Goal: Navigation & Orientation: Find specific page/section

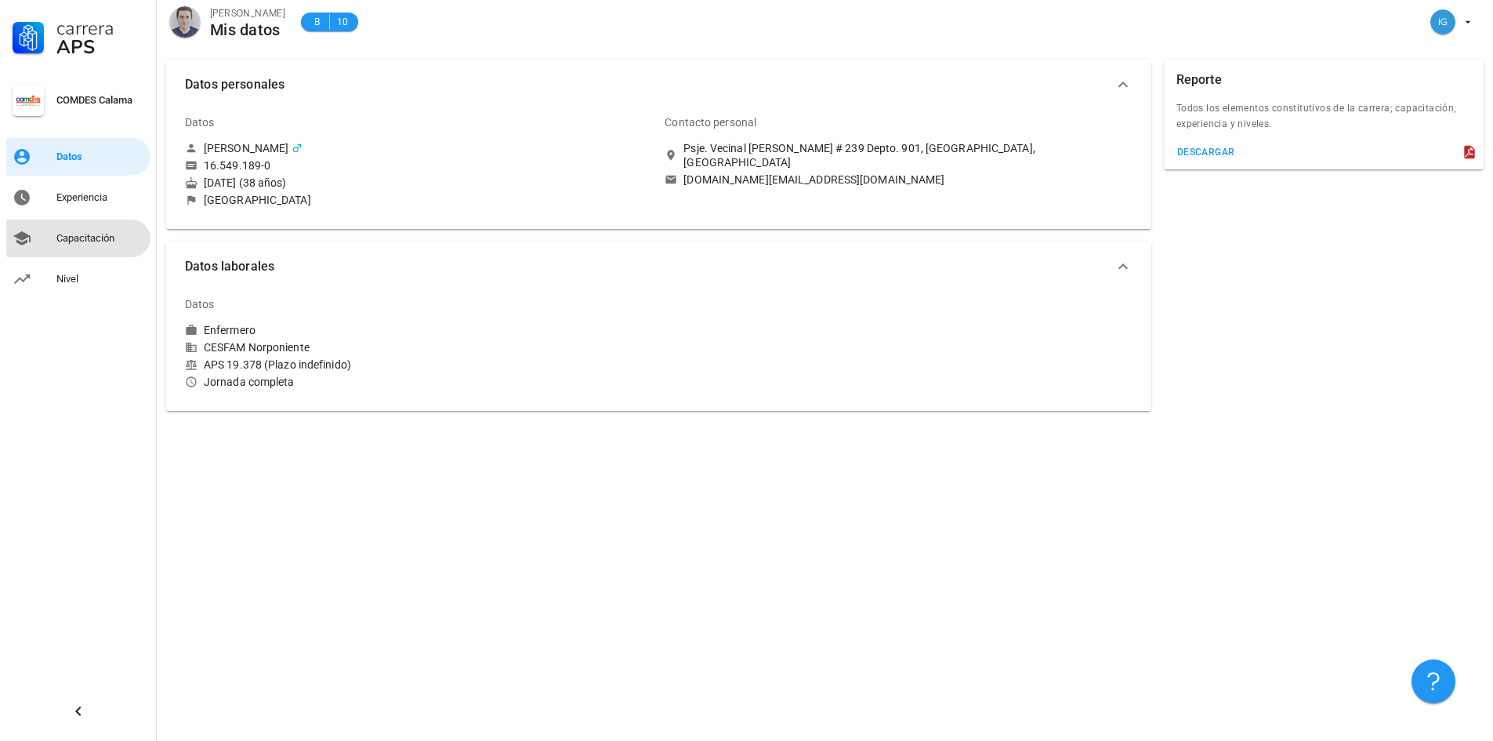
click at [96, 223] on link "Capacitación" at bounding box center [78, 238] width 144 height 38
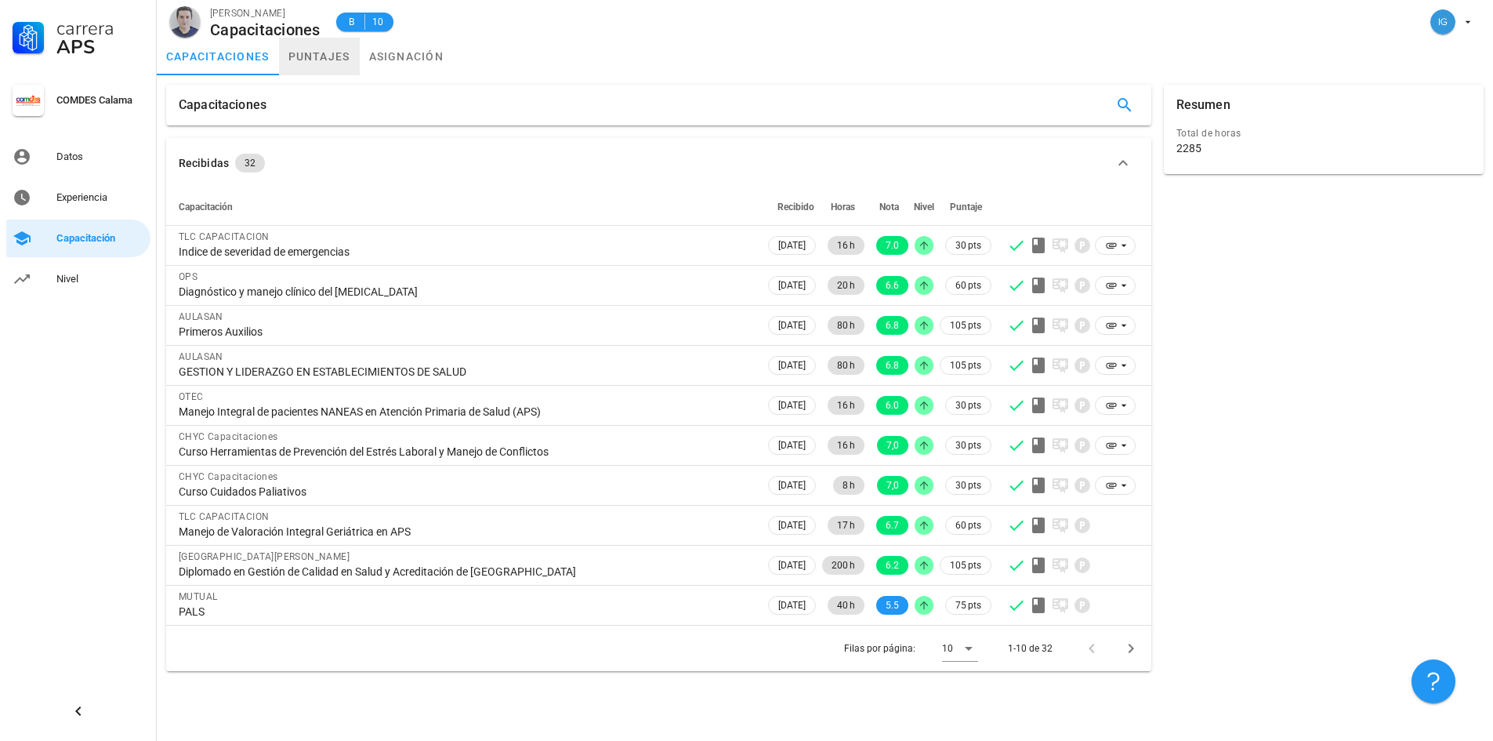
click at [279, 60] on link "puntajes" at bounding box center [319, 57] width 81 height 38
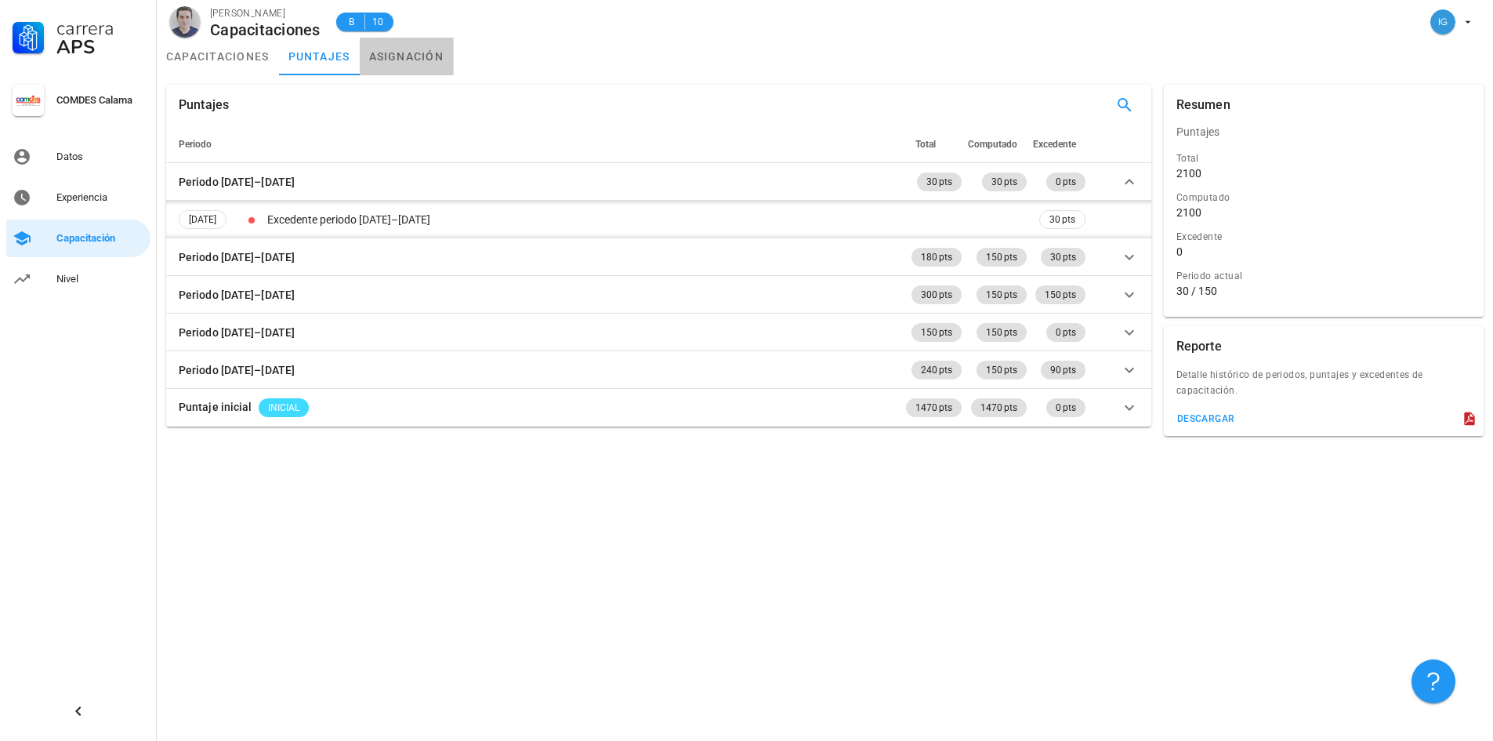
click at [395, 56] on link "asignación" at bounding box center [407, 57] width 94 height 38
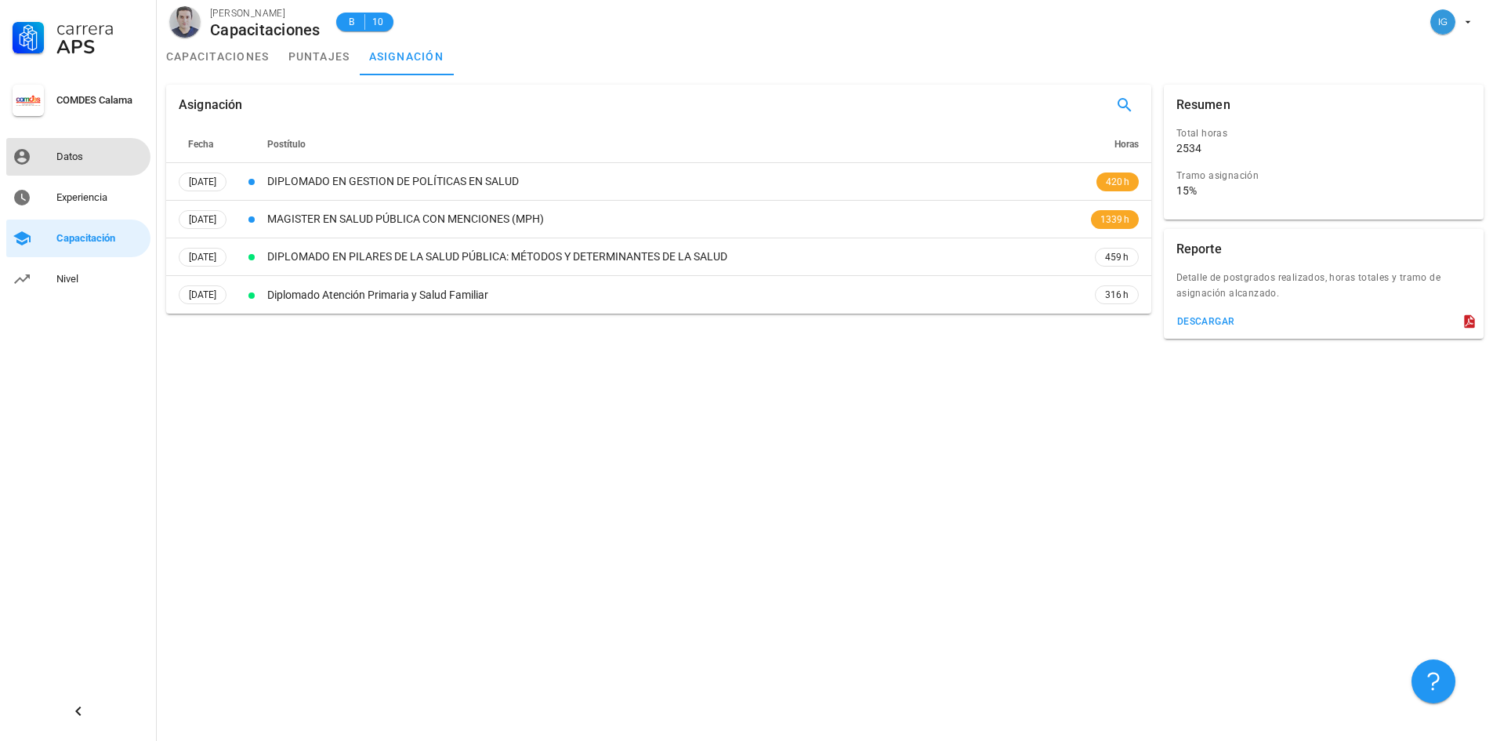
click at [89, 155] on div "Datos" at bounding box center [100, 156] width 88 height 13
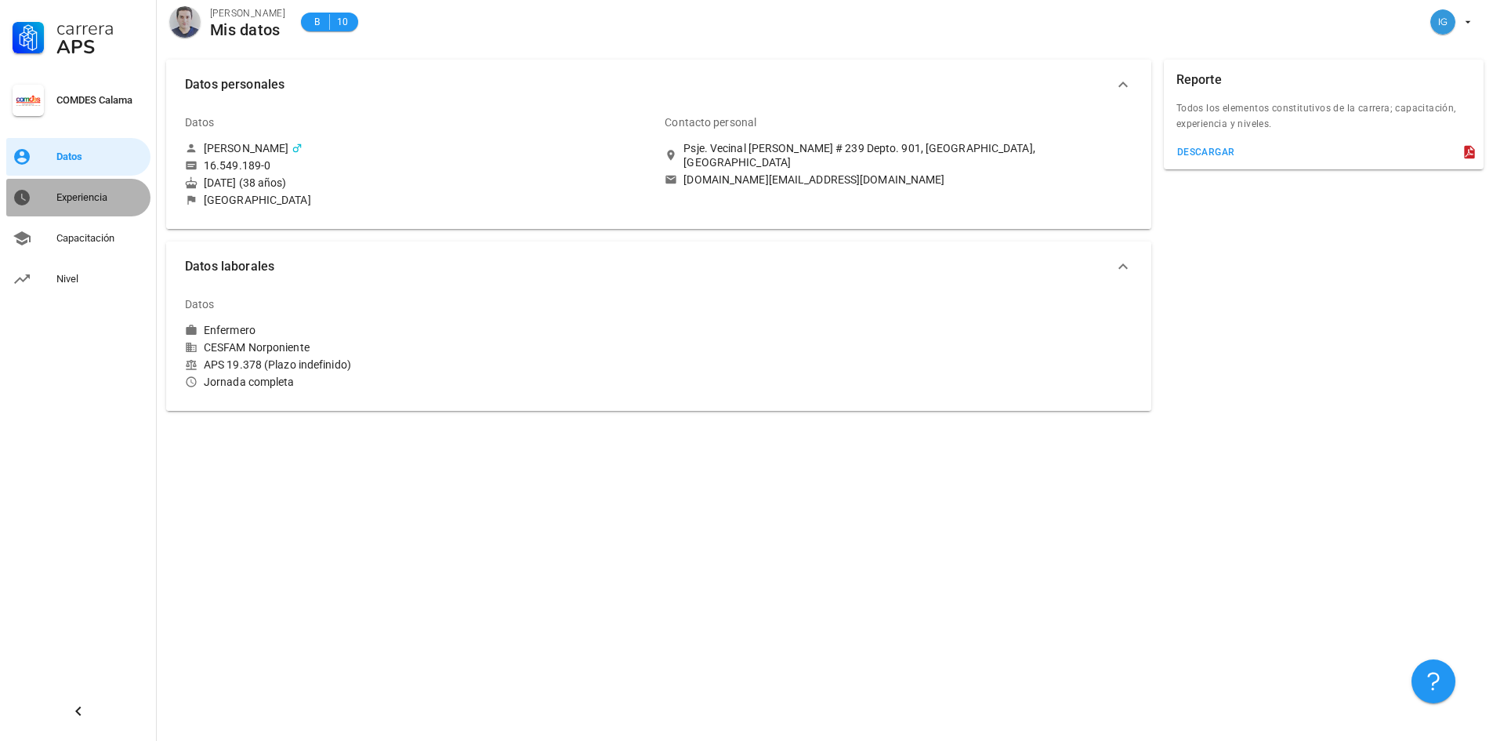
click at [96, 187] on div "Experiencia" at bounding box center [100, 197] width 88 height 25
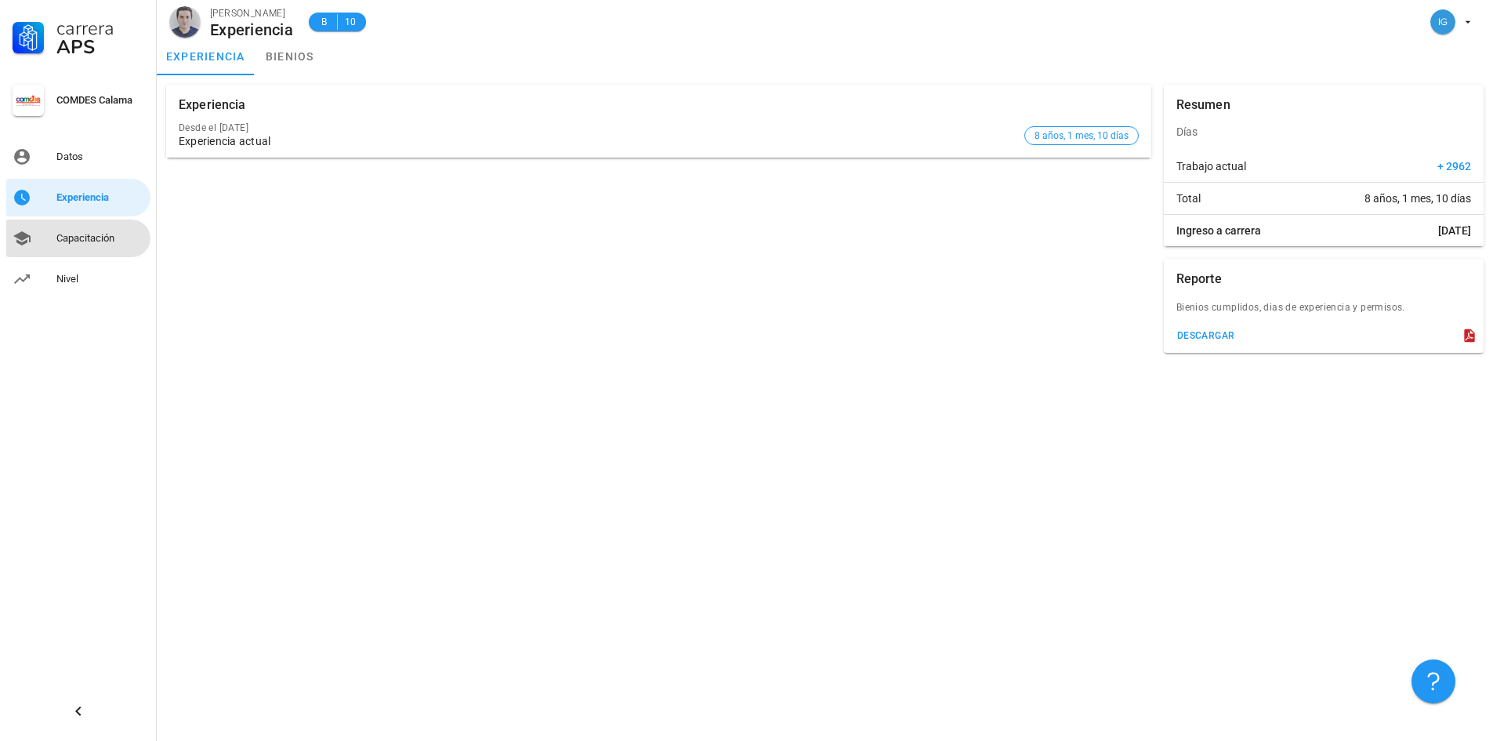
click at [60, 235] on div "Capacitación" at bounding box center [100, 238] width 88 height 13
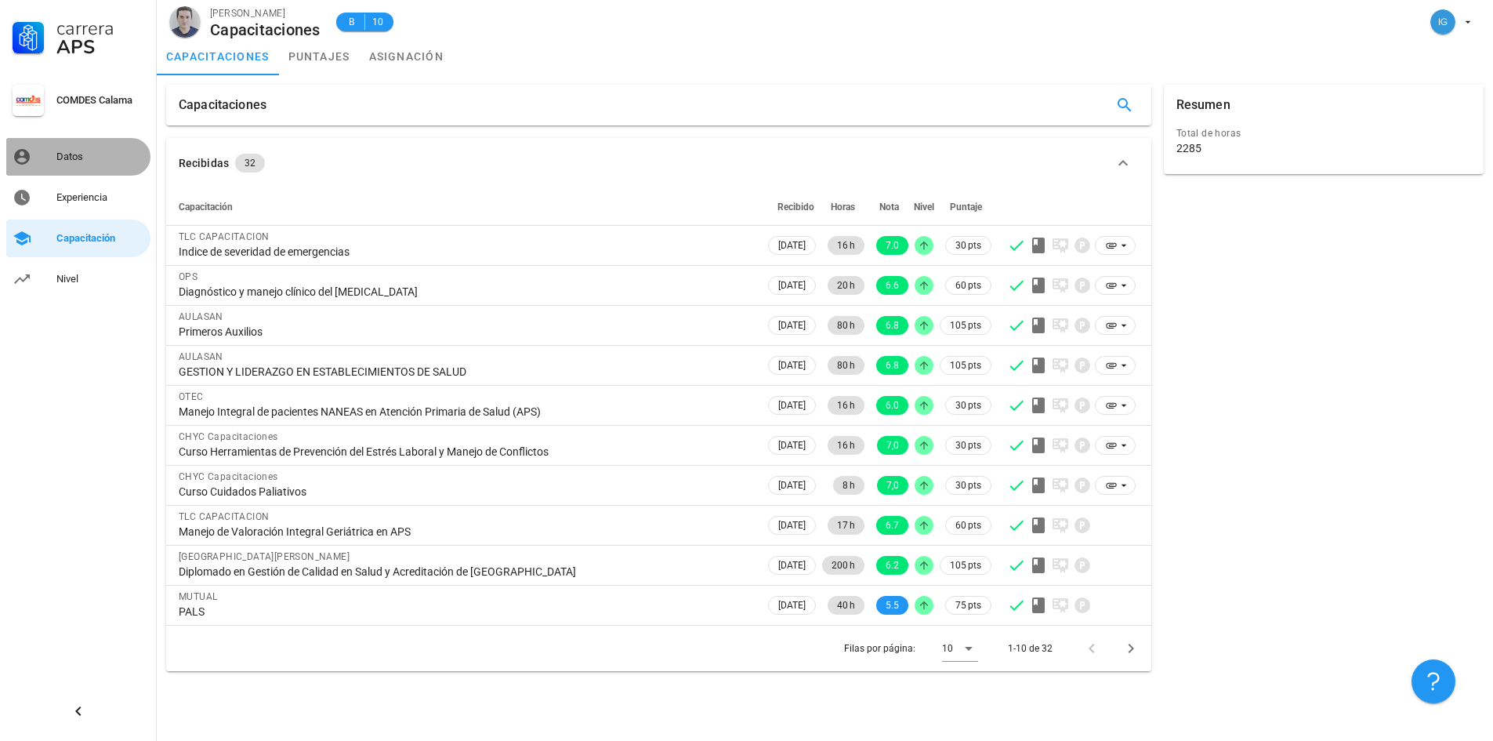
click at [60, 146] on div "Datos" at bounding box center [100, 156] width 88 height 25
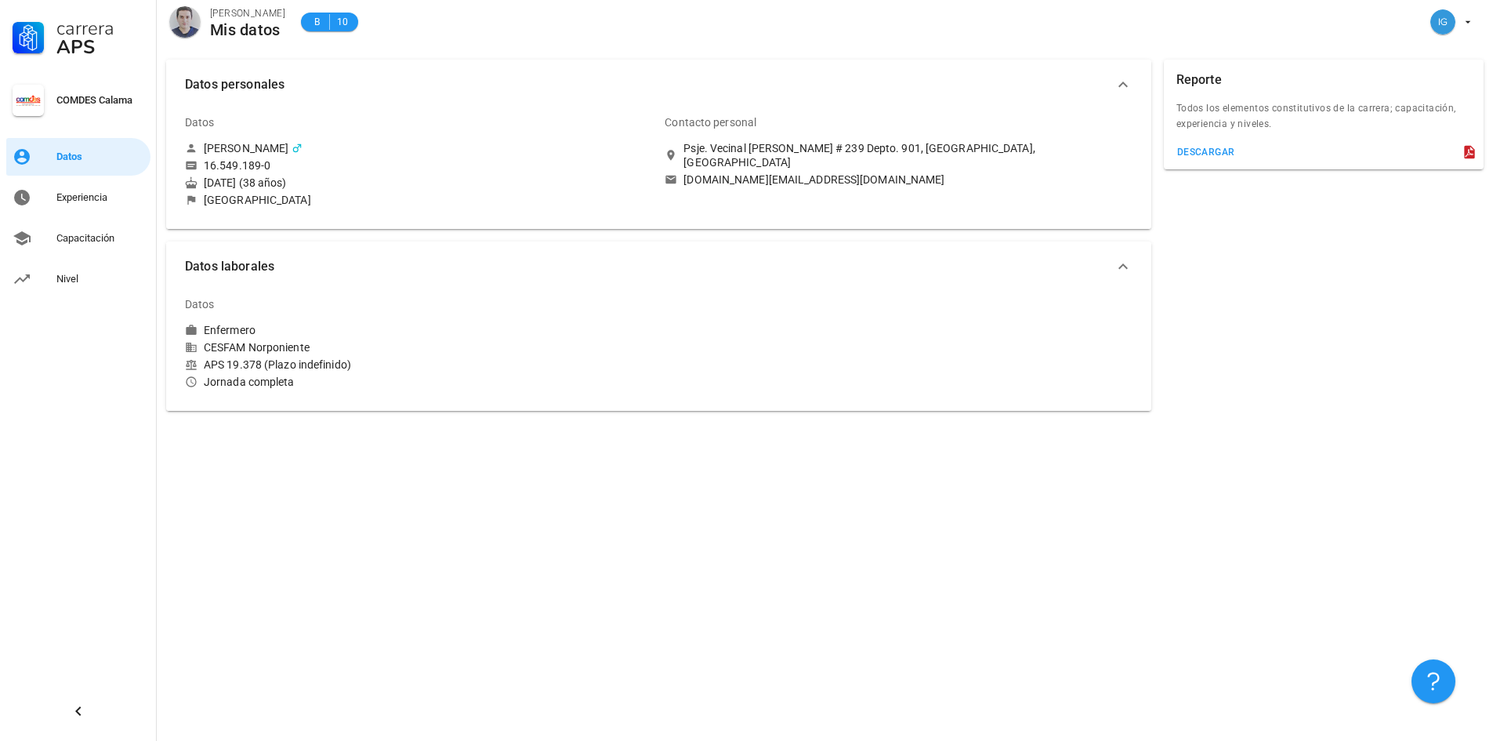
click at [94, 99] on div "COMDES Calama" at bounding box center [100, 100] width 88 height 13
click at [53, 149] on link "Datos" at bounding box center [78, 157] width 144 height 38
click at [60, 201] on div "Experiencia" at bounding box center [100, 197] width 88 height 13
